Goal: Task Accomplishment & Management: Manage account settings

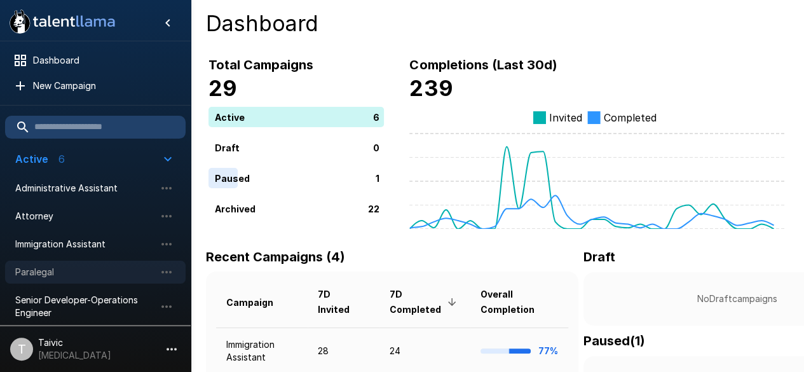
click at [84, 270] on span "Paralegal" at bounding box center [85, 272] width 140 height 13
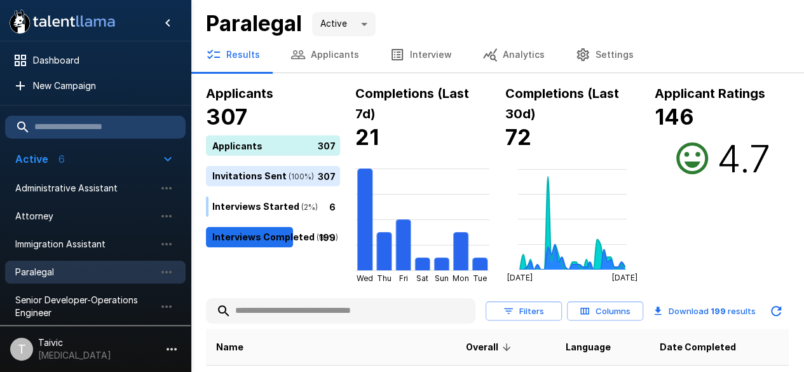
click at [287, 312] on input "text" at bounding box center [341, 310] width 270 height 23
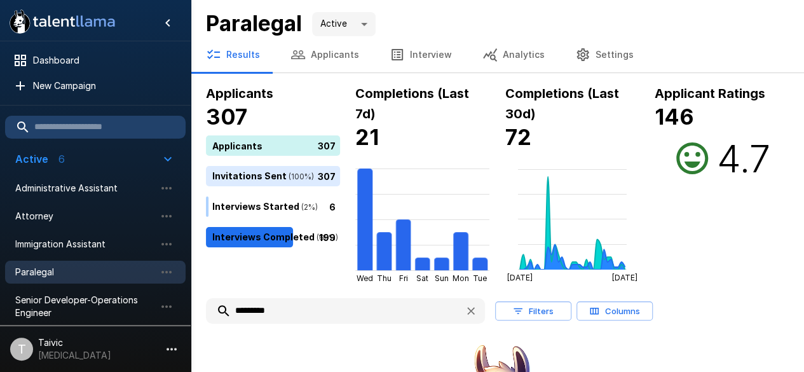
type input "*********"
click at [463, 311] on button "button" at bounding box center [471, 310] width 23 height 23
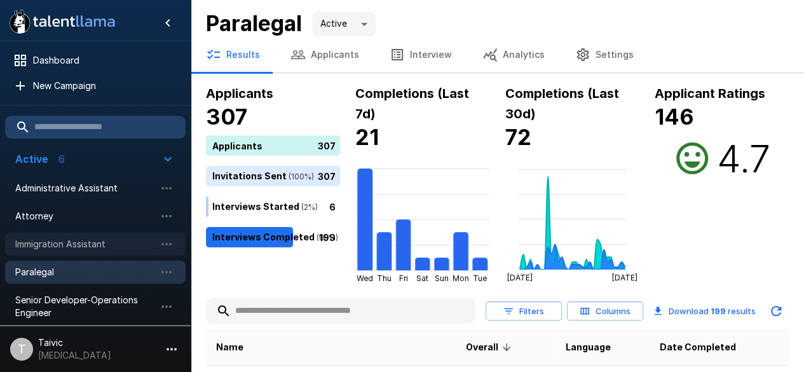
click at [106, 240] on span "Immigration Assistant" at bounding box center [85, 244] width 140 height 13
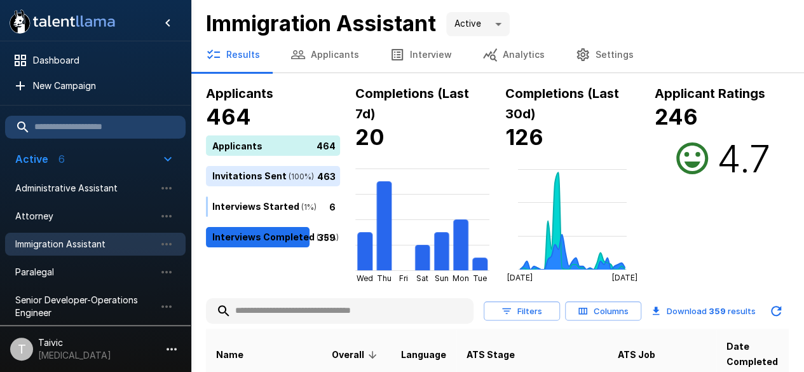
click at [291, 318] on input "text" at bounding box center [340, 310] width 268 height 23
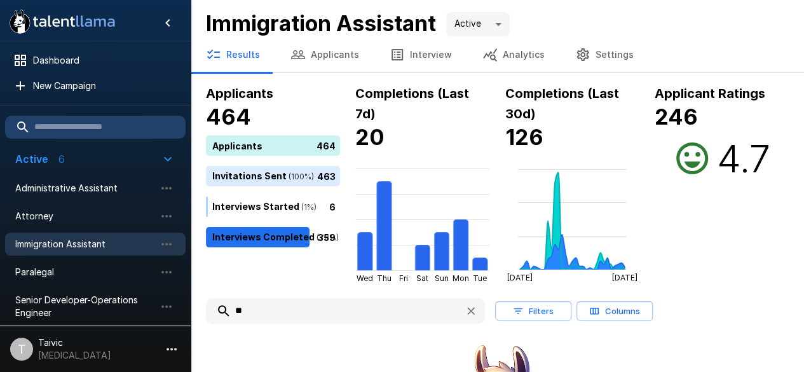
type input "*"
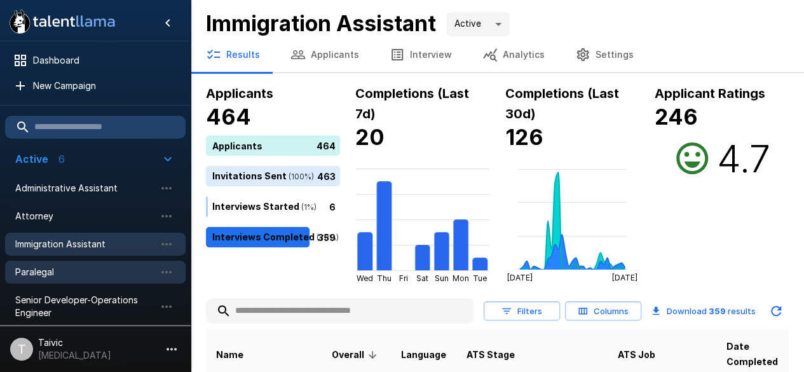
click at [72, 266] on span "Paralegal" at bounding box center [85, 272] width 140 height 13
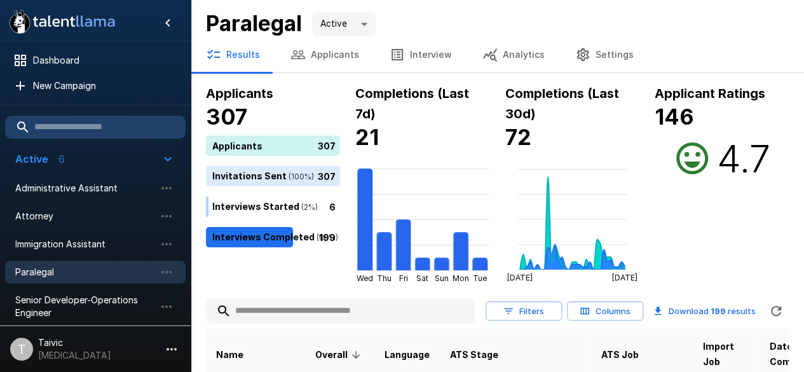
click at [336, 314] on input "text" at bounding box center [341, 310] width 270 height 23
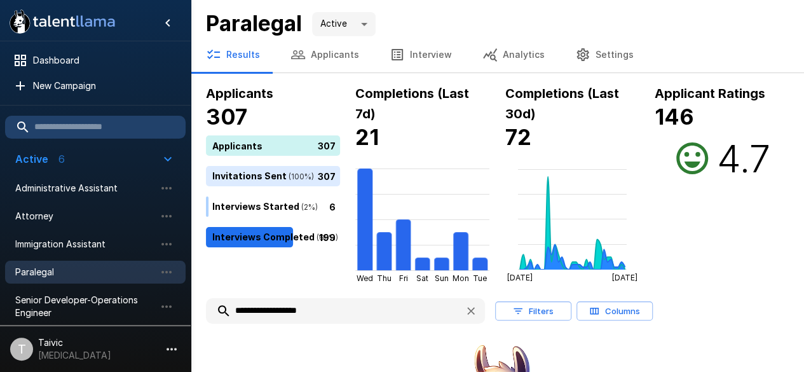
type input "**********"
click at [315, 59] on button "Applicants" at bounding box center [324, 55] width 99 height 36
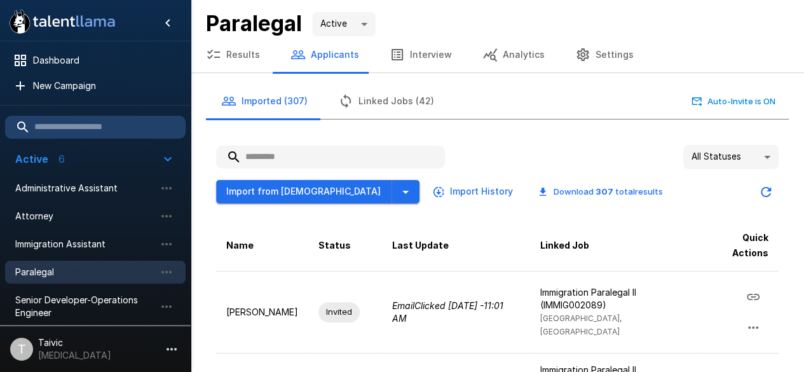
click at [290, 164] on input "text" at bounding box center [330, 157] width 229 height 23
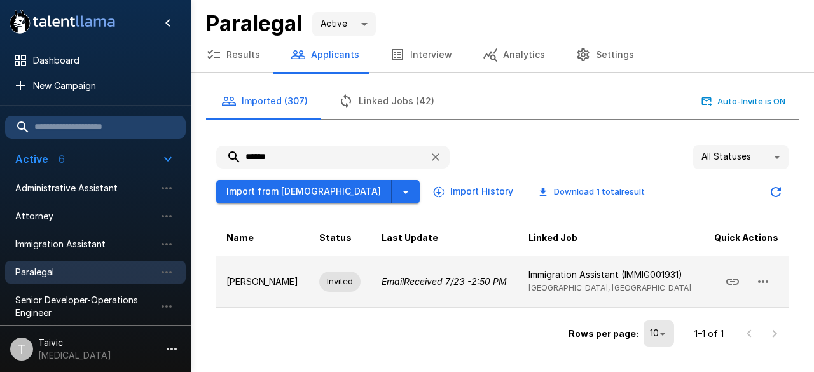
type input "******"
click at [758, 285] on icon "button" at bounding box center [762, 281] width 15 height 15
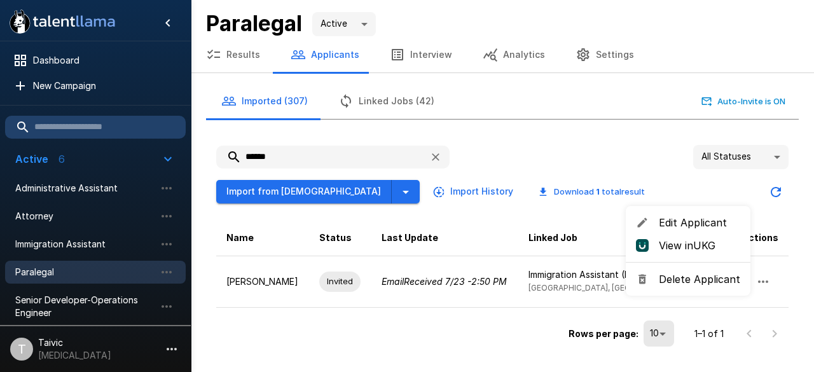
click at [783, 260] on div at bounding box center [407, 186] width 814 height 372
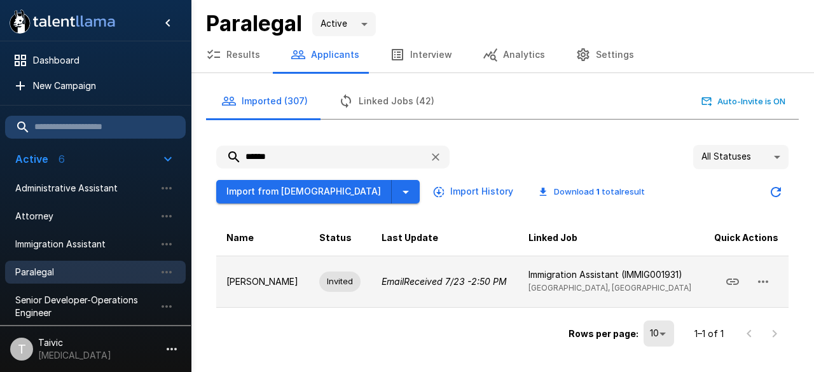
click at [673, 287] on td "Immigration Assistant (IMMIG001931) [GEOGRAPHIC_DATA], [GEOGRAPHIC_DATA]" at bounding box center [610, 281] width 185 height 51
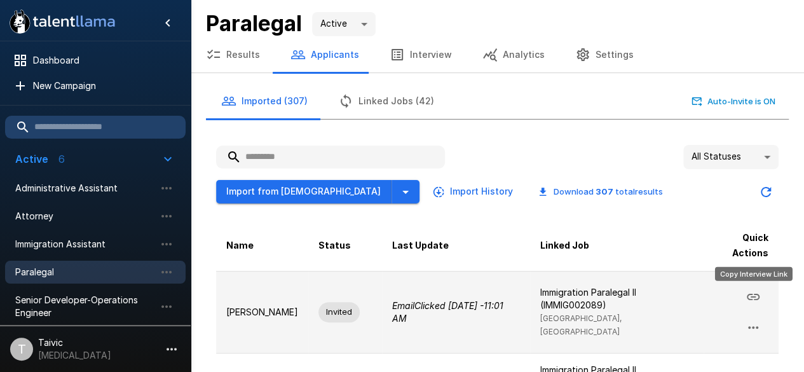
click at [757, 298] on icon "Copy Interview Link" at bounding box center [753, 297] width 13 height 6
